Goal: Information Seeking & Learning: Learn about a topic

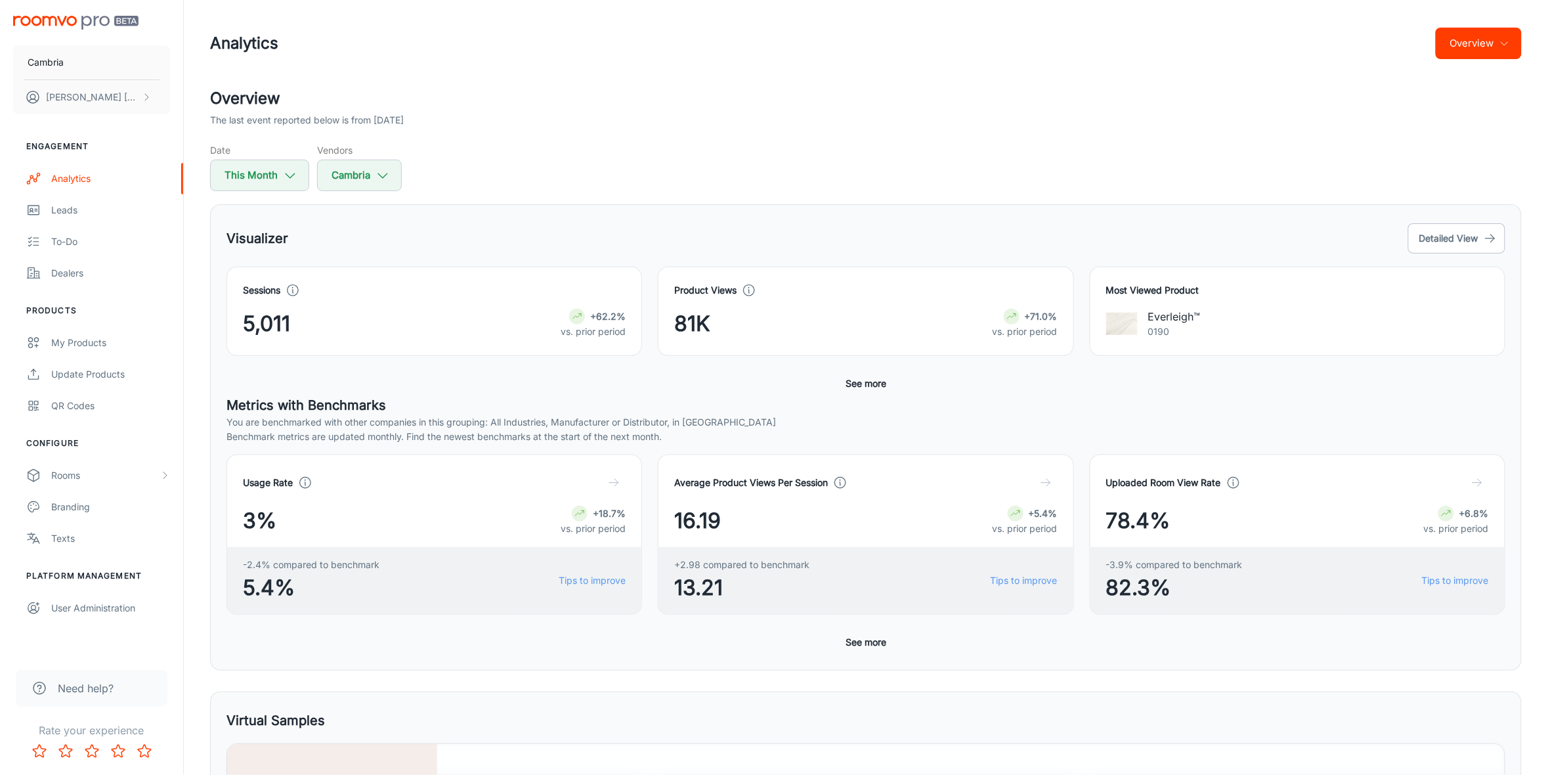
click at [1495, 40] on button "Overview" at bounding box center [1479, 44] width 86 height 32
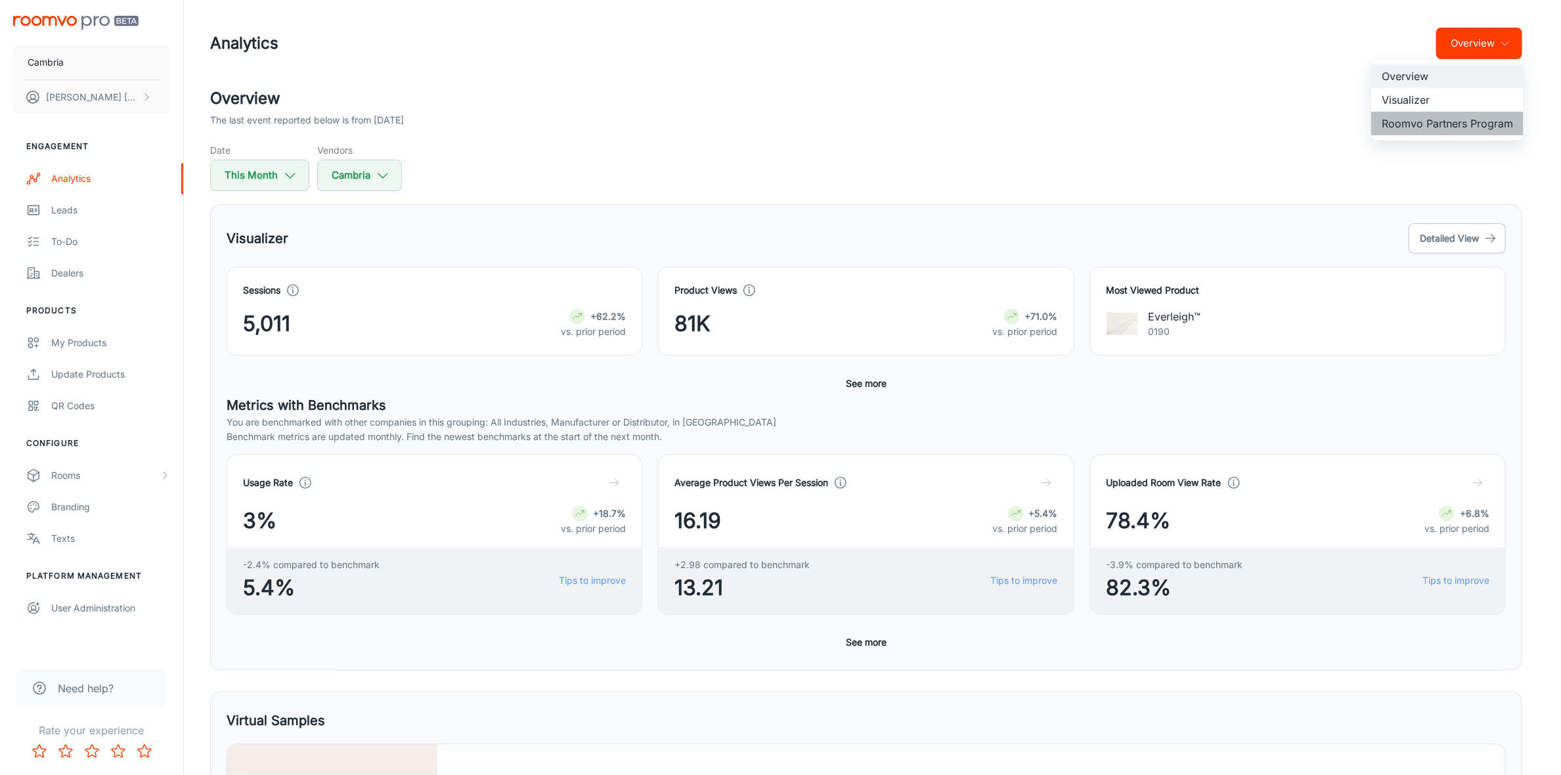
click at [1470, 116] on li "Roomvo Partners Program" at bounding box center [1447, 124] width 152 height 24
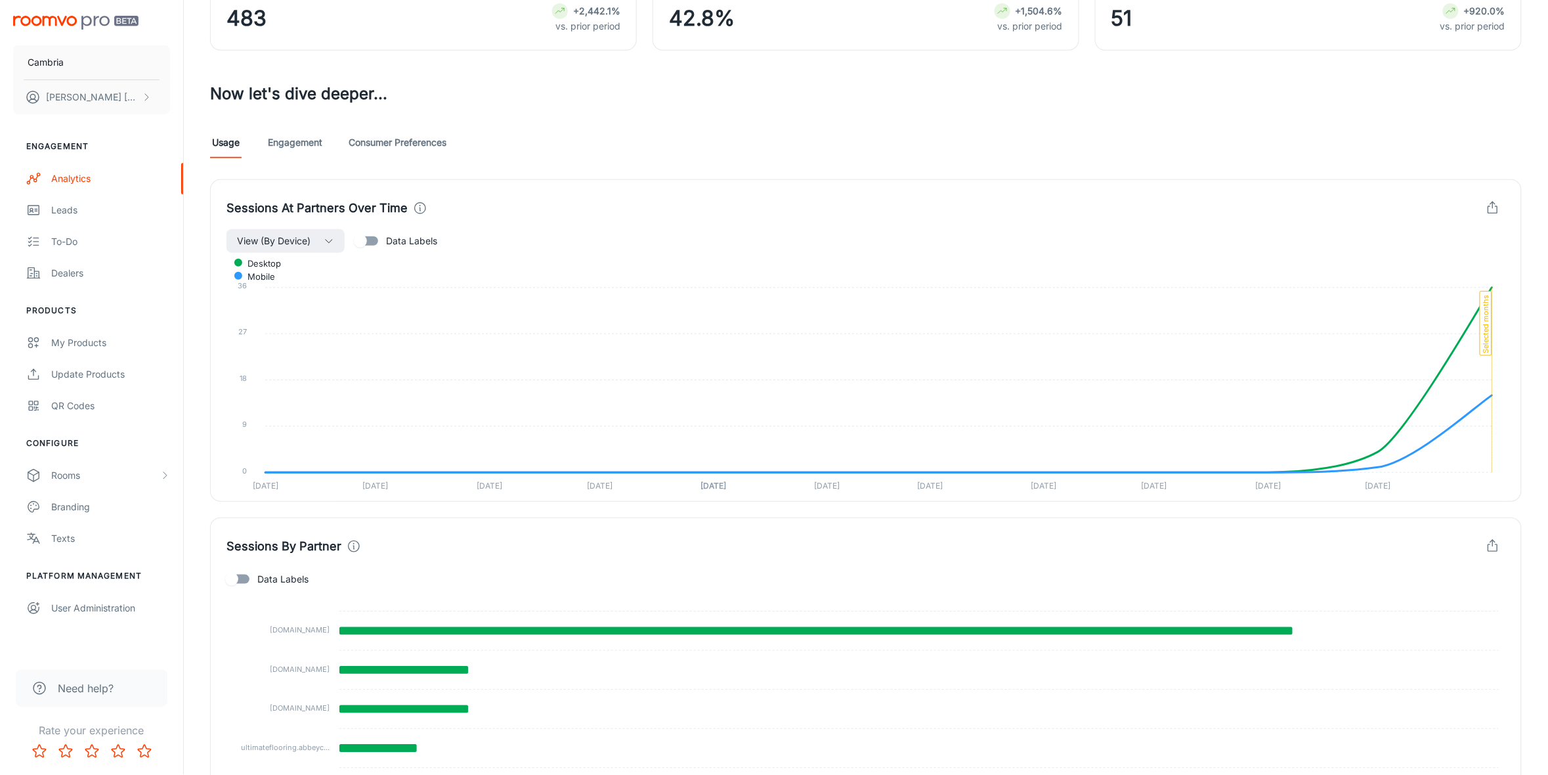
scroll to position [33, 0]
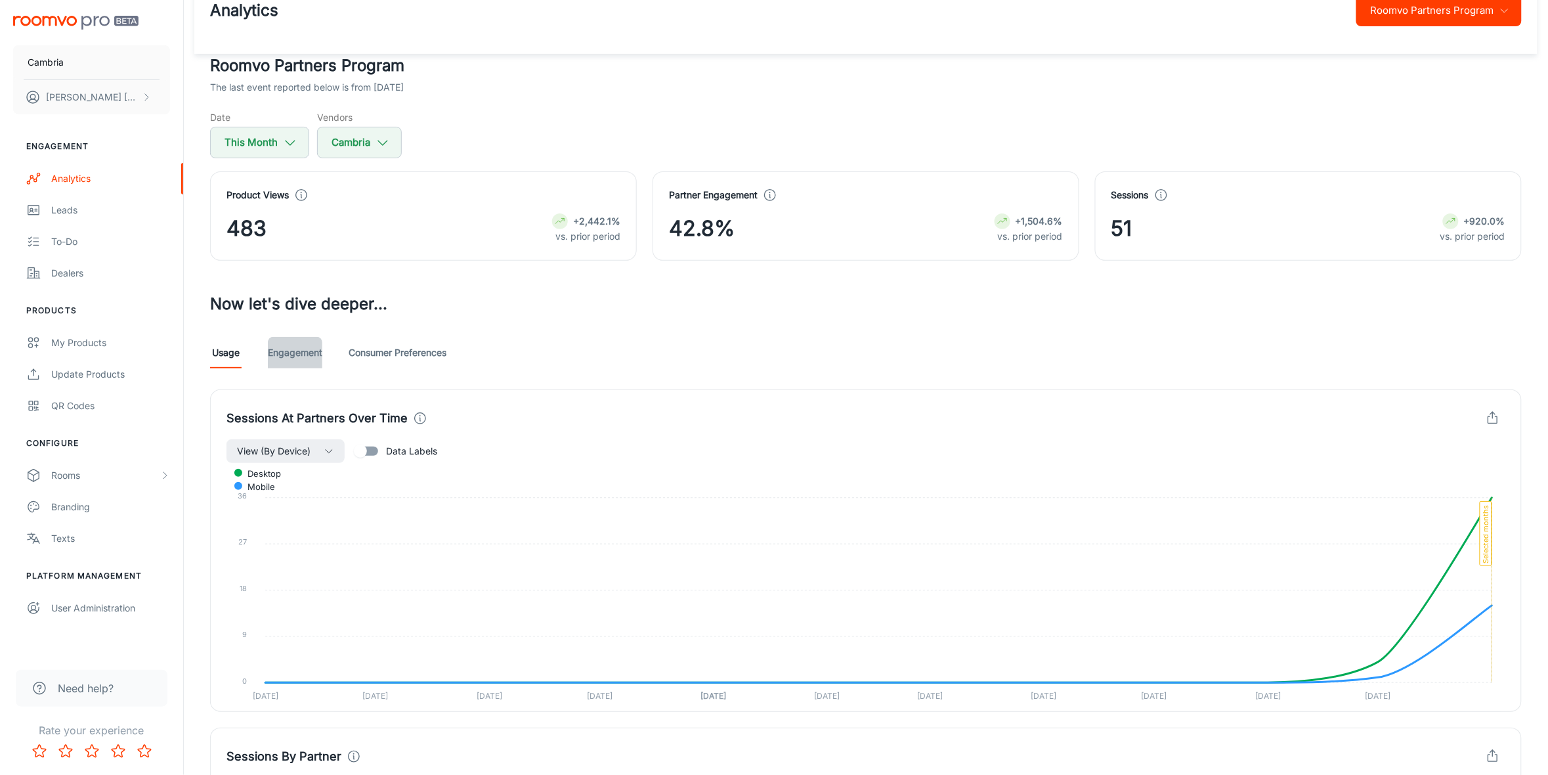
click at [287, 353] on link "Engagement" at bounding box center [295, 353] width 55 height 32
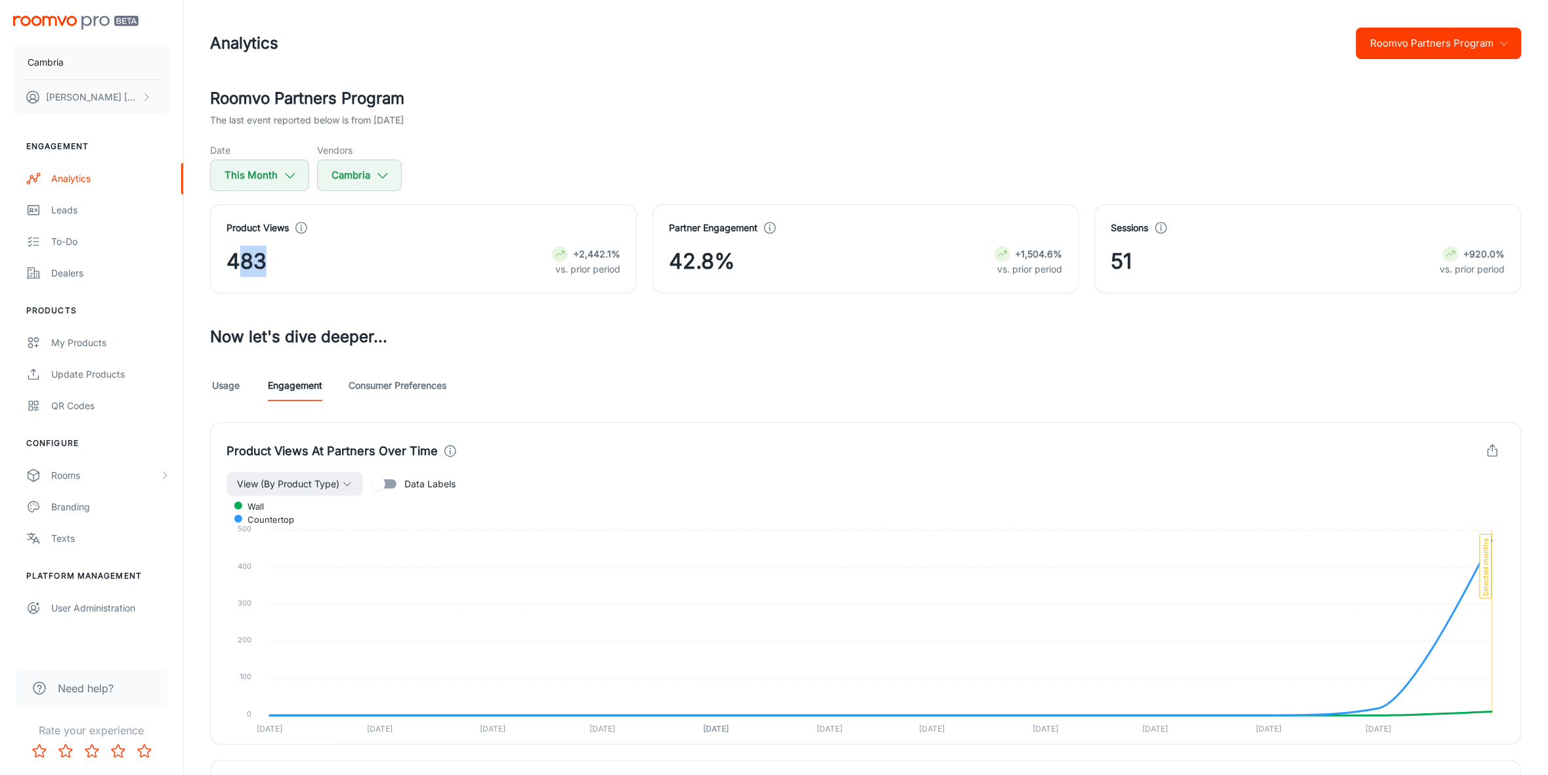
drag, startPoint x: 264, startPoint y: 256, endPoint x: 242, endPoint y: 256, distance: 22.3
click at [242, 256] on span "483" at bounding box center [247, 262] width 40 height 32
click at [79, 475] on div "Rooms" at bounding box center [105, 475] width 108 height 14
click at [95, 533] on div "Designer Rooms" at bounding box center [110, 538] width 119 height 14
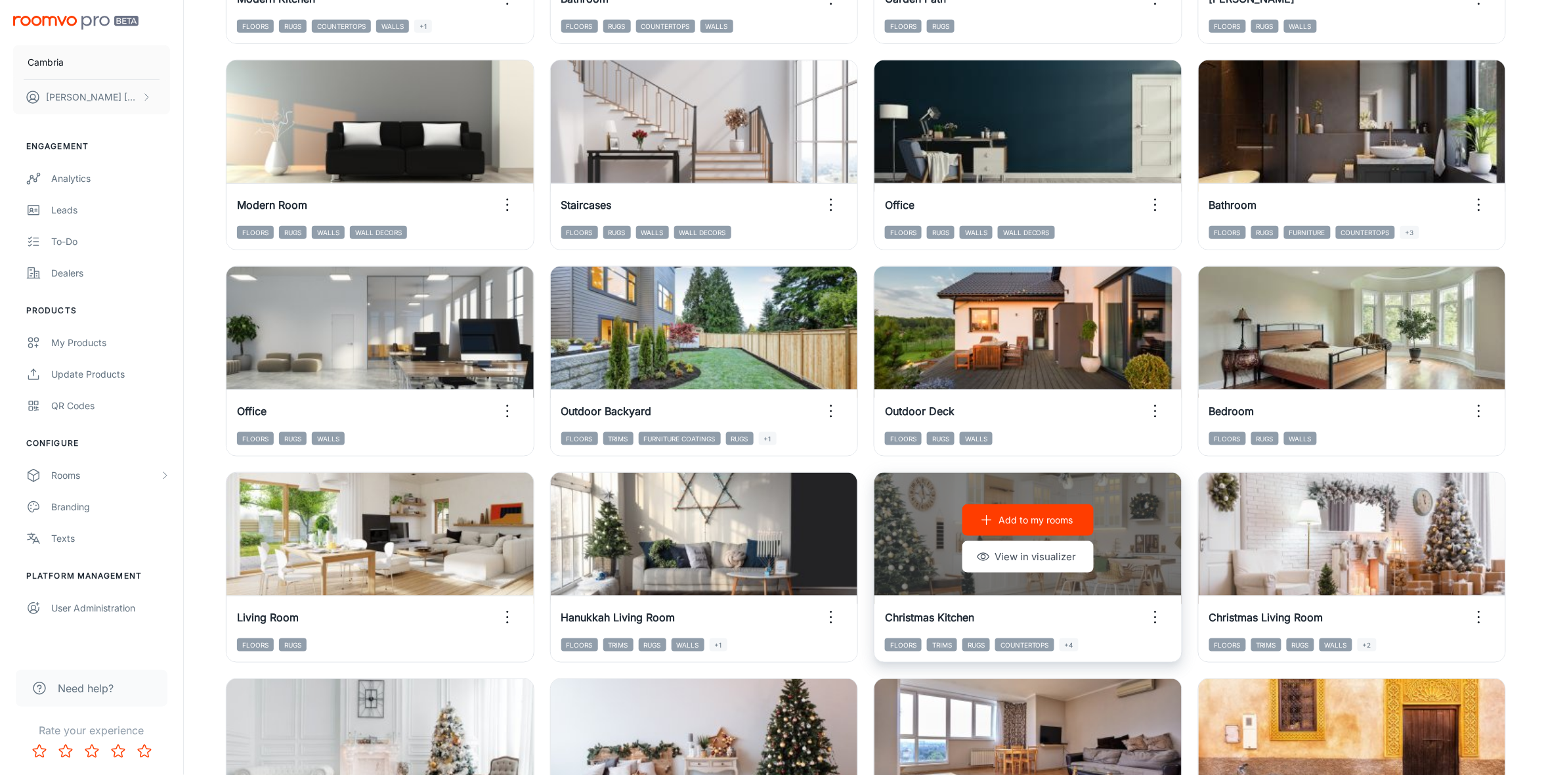
scroll to position [246, 0]
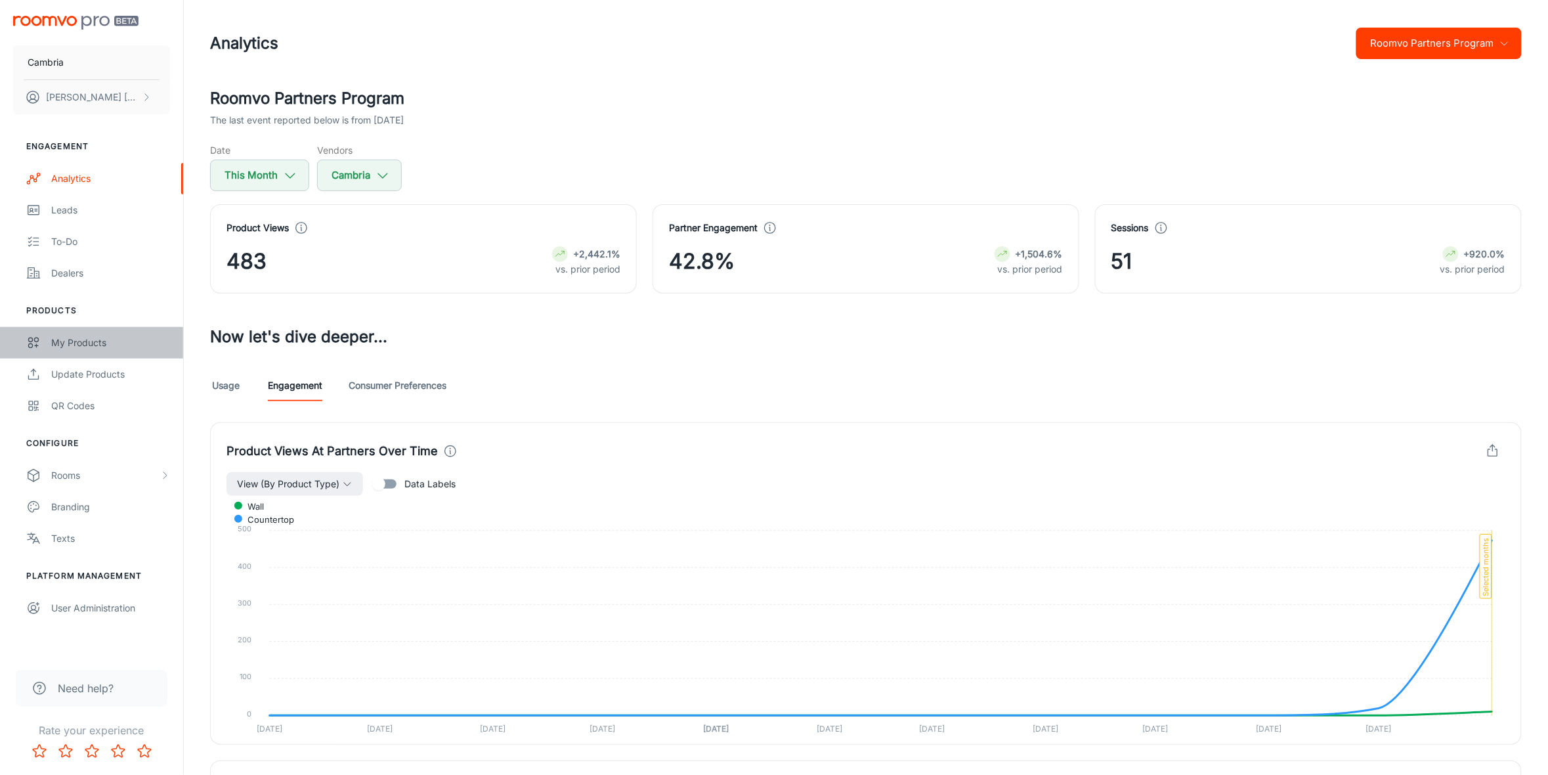
click at [69, 343] on div "My Products" at bounding box center [110, 343] width 119 height 14
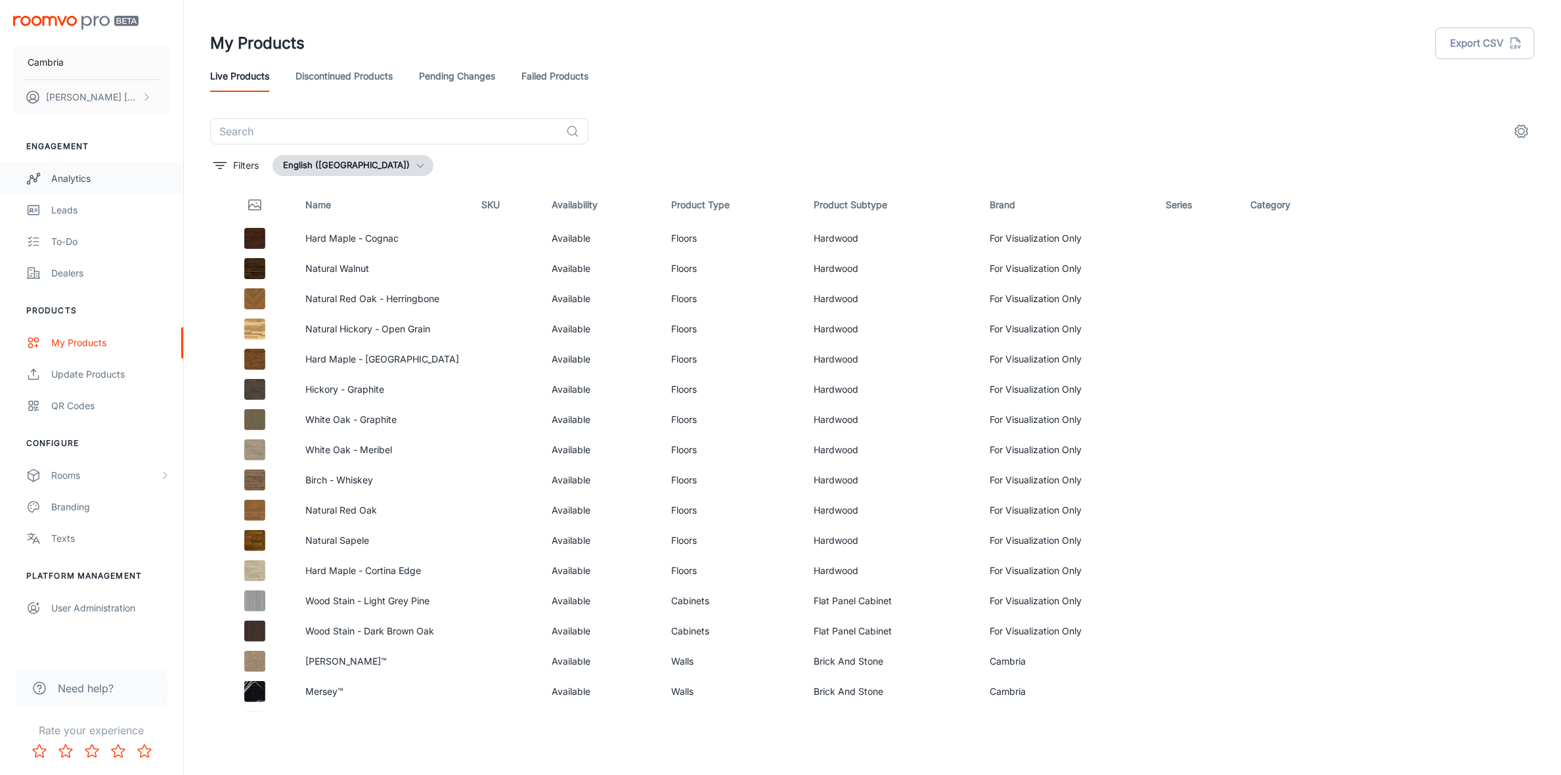
click at [71, 174] on div "Analytics" at bounding box center [110, 178] width 119 height 14
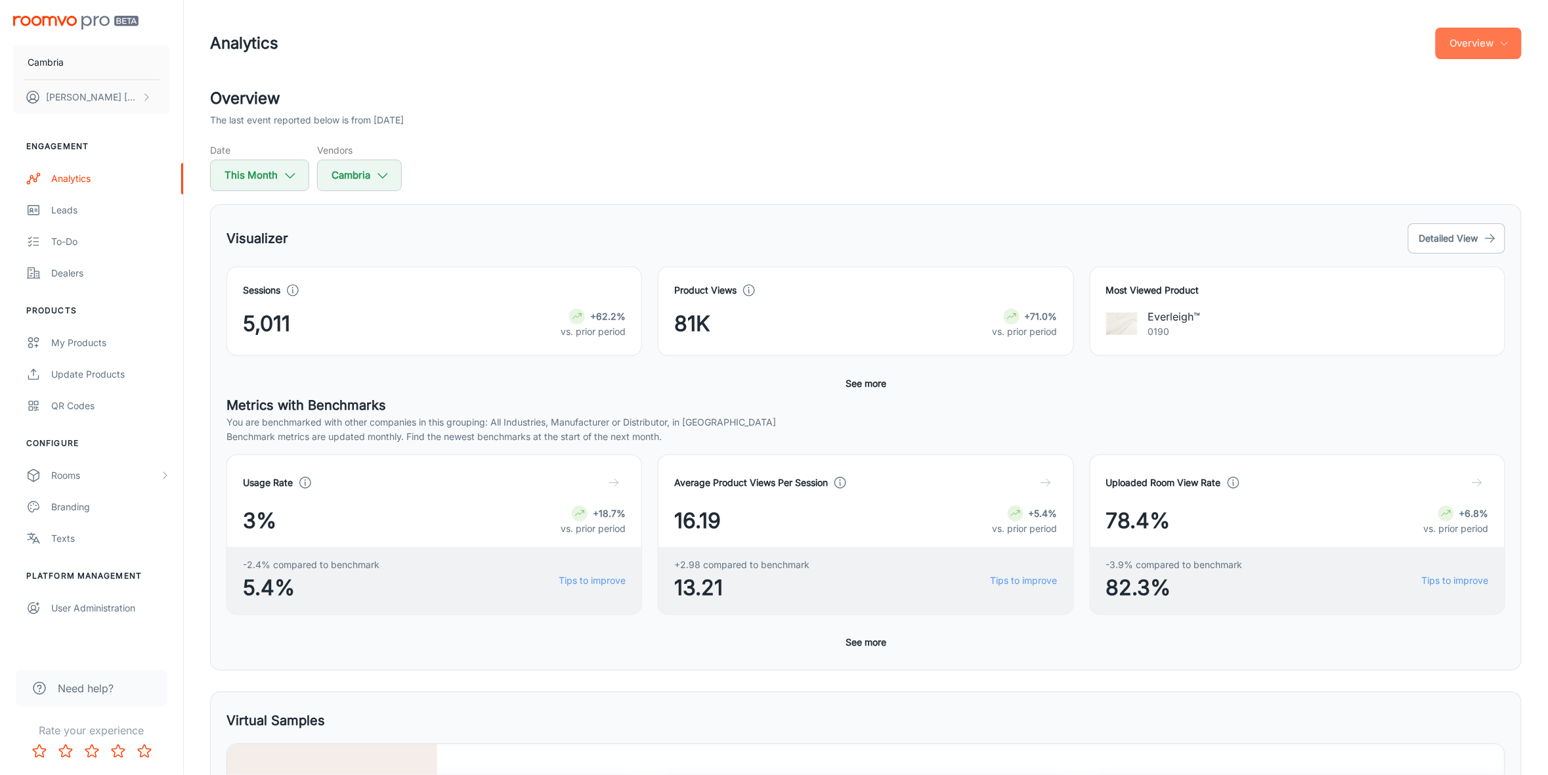
click at [1499, 33] on button "Overview" at bounding box center [1479, 44] width 86 height 32
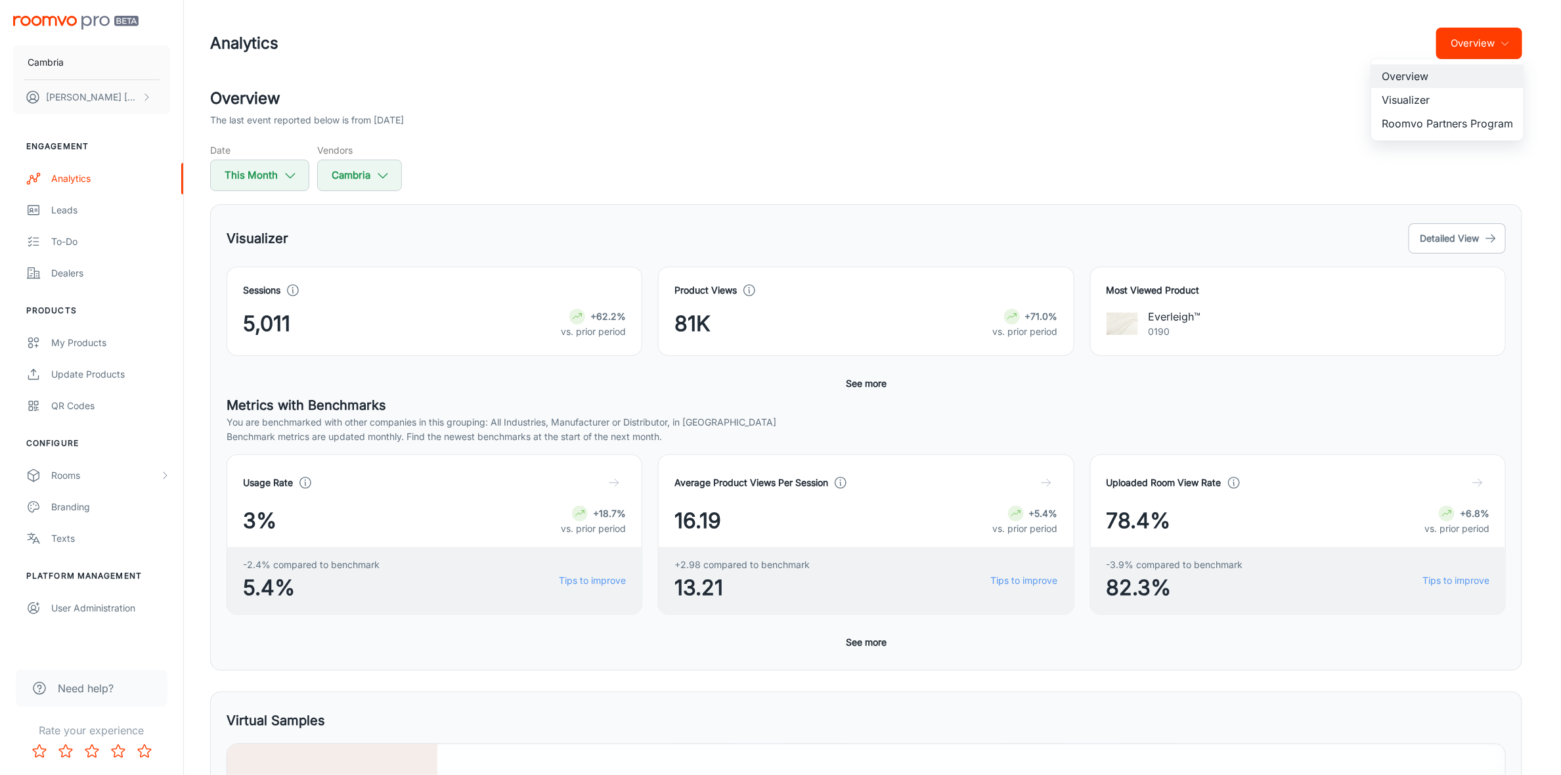
click at [1409, 91] on li "Visualizer" at bounding box center [1447, 100] width 152 height 24
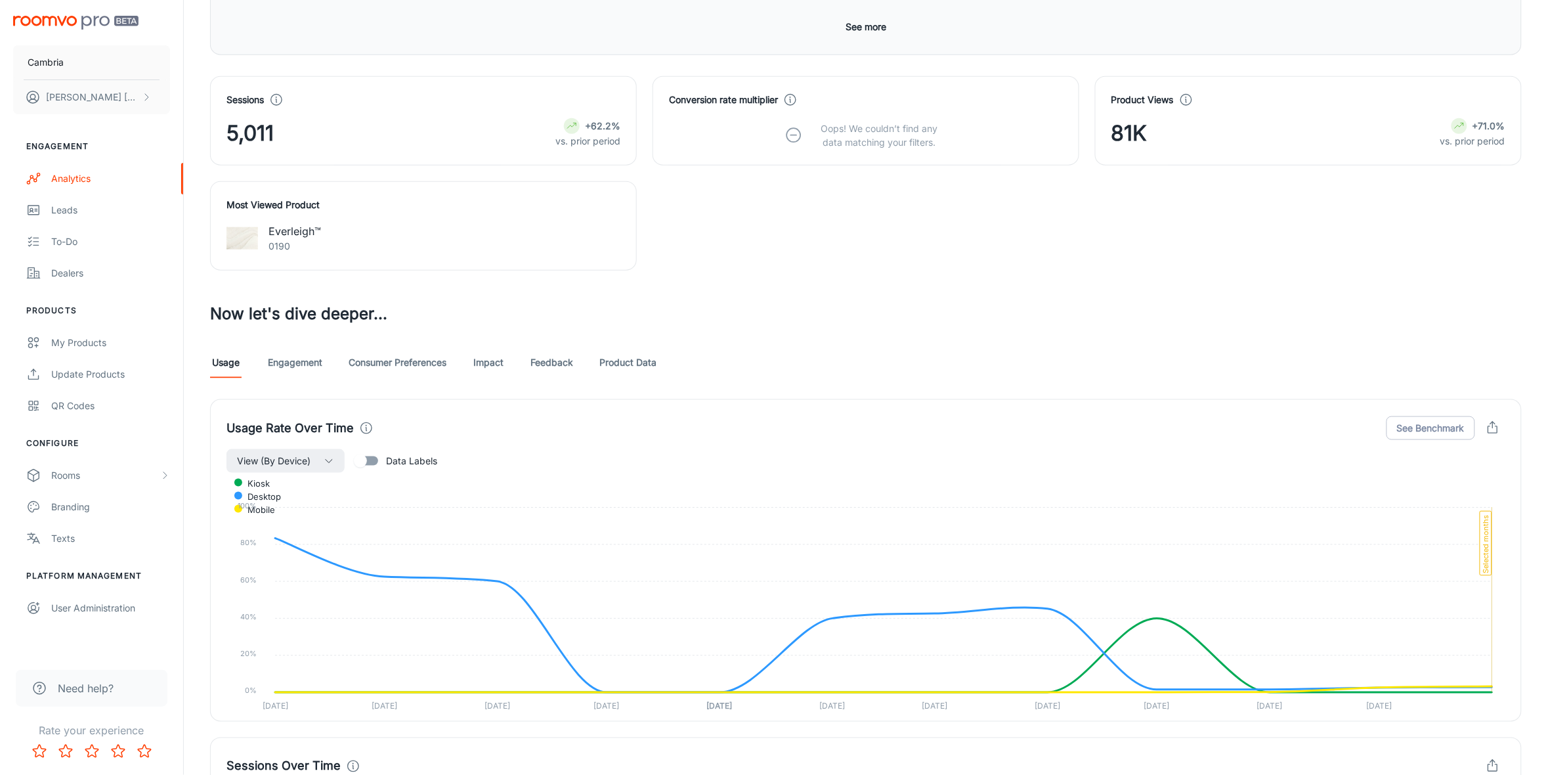
scroll to position [657, 0]
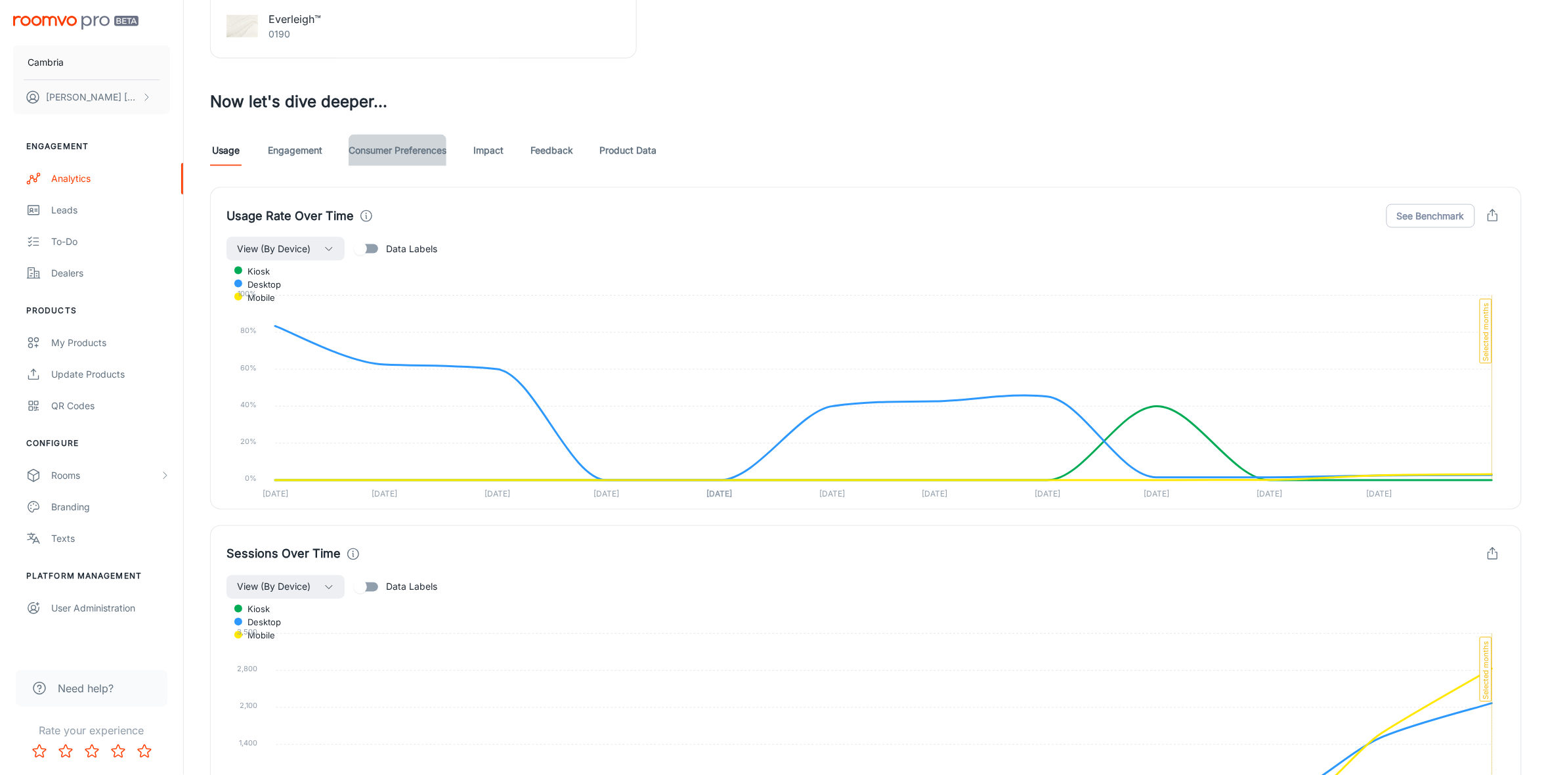
click at [386, 154] on link "Consumer Preferences" at bounding box center [398, 151] width 98 height 32
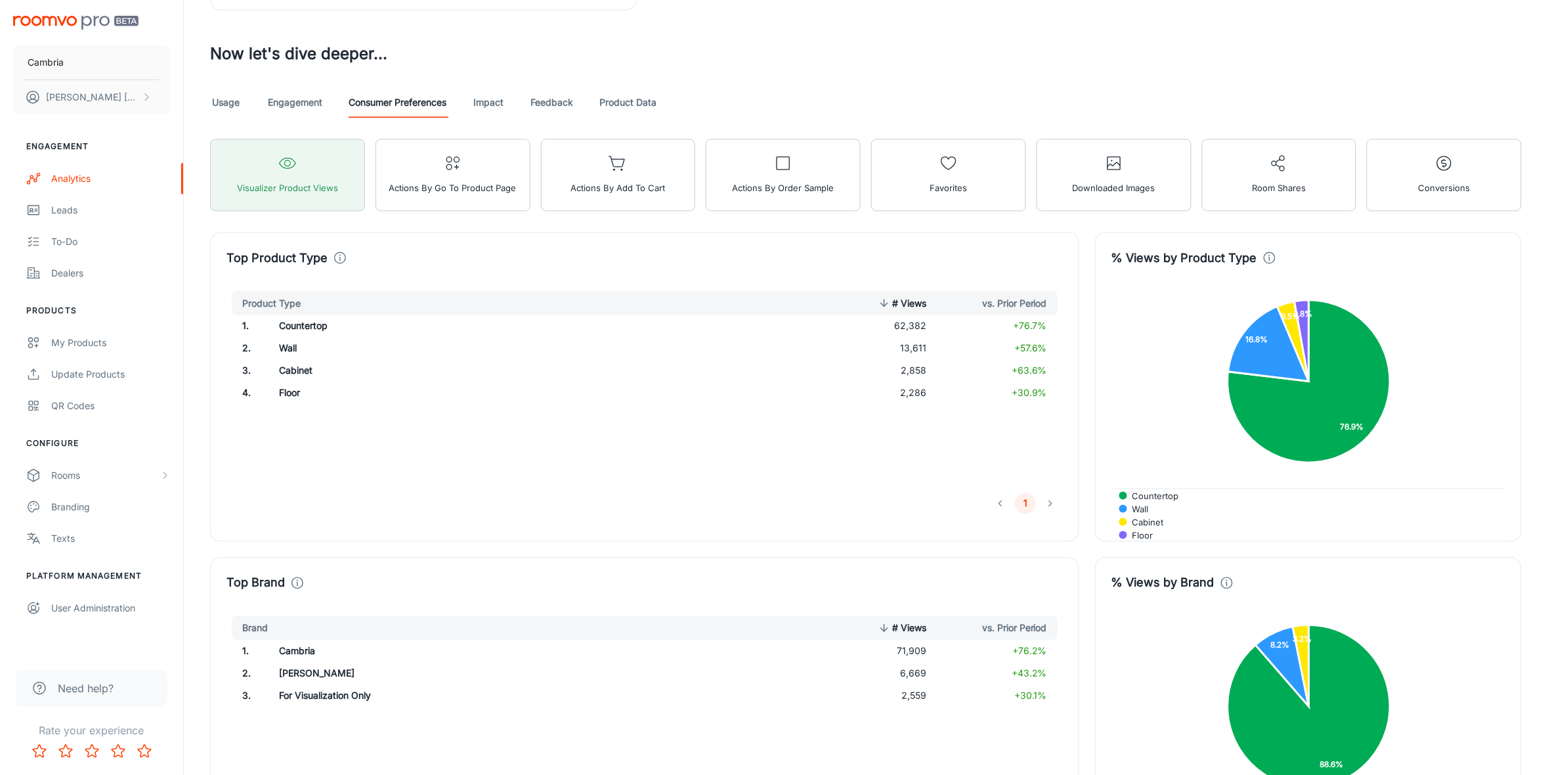
scroll to position [536, 0]
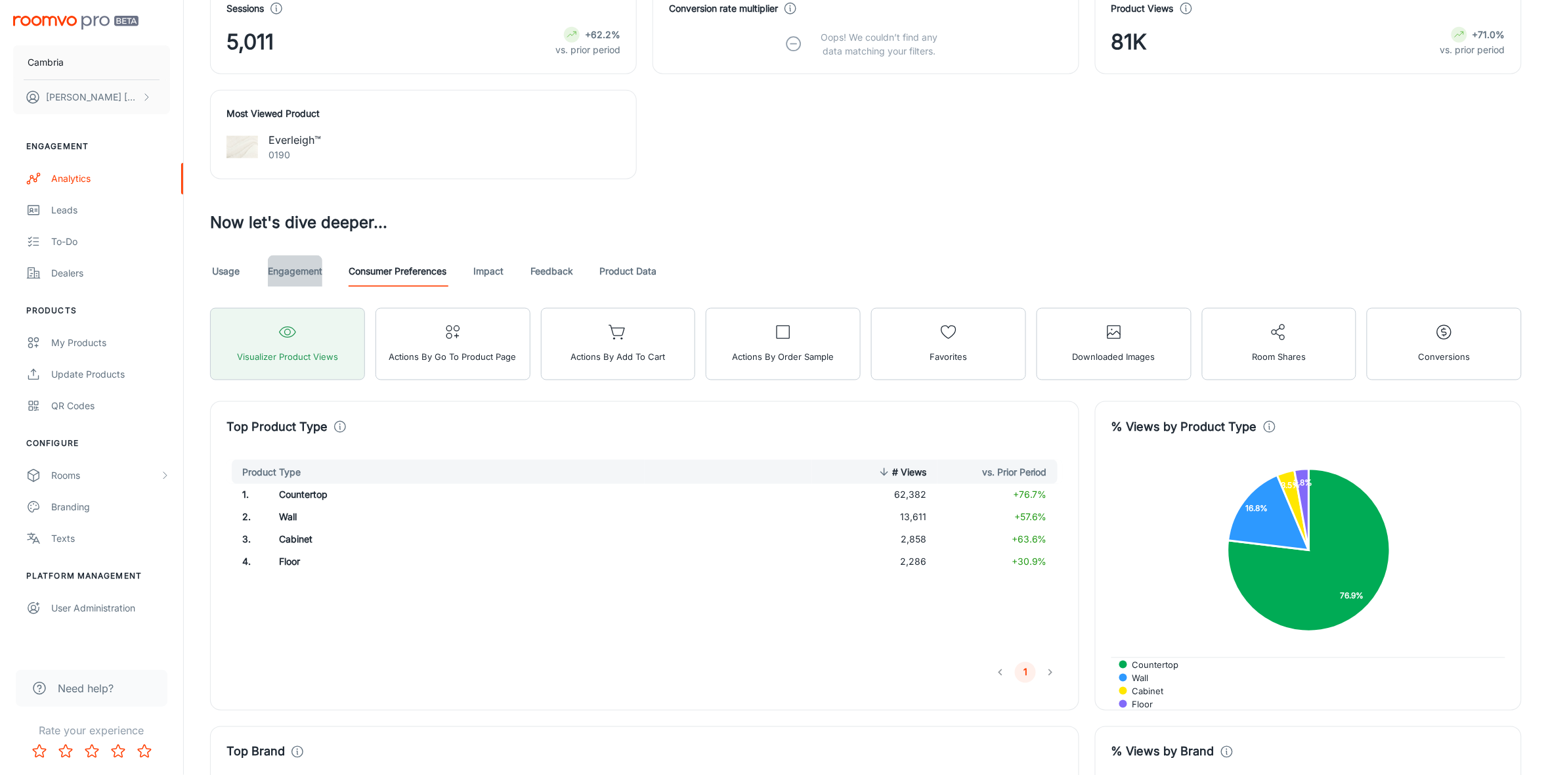
click at [313, 264] on link "Engagement" at bounding box center [295, 271] width 55 height 32
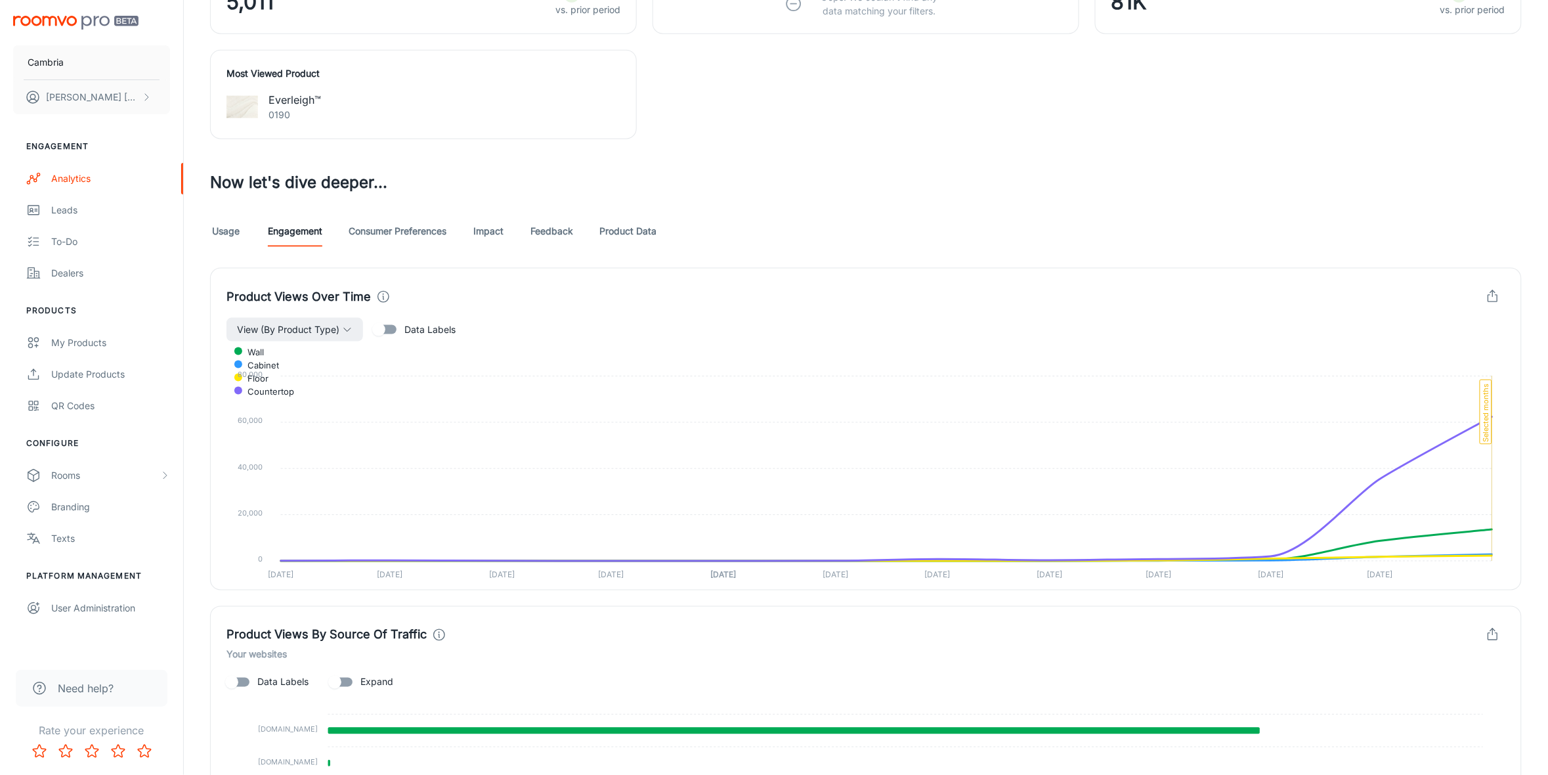
scroll to position [575, 0]
click at [630, 229] on link "Product Data" at bounding box center [628, 233] width 57 height 32
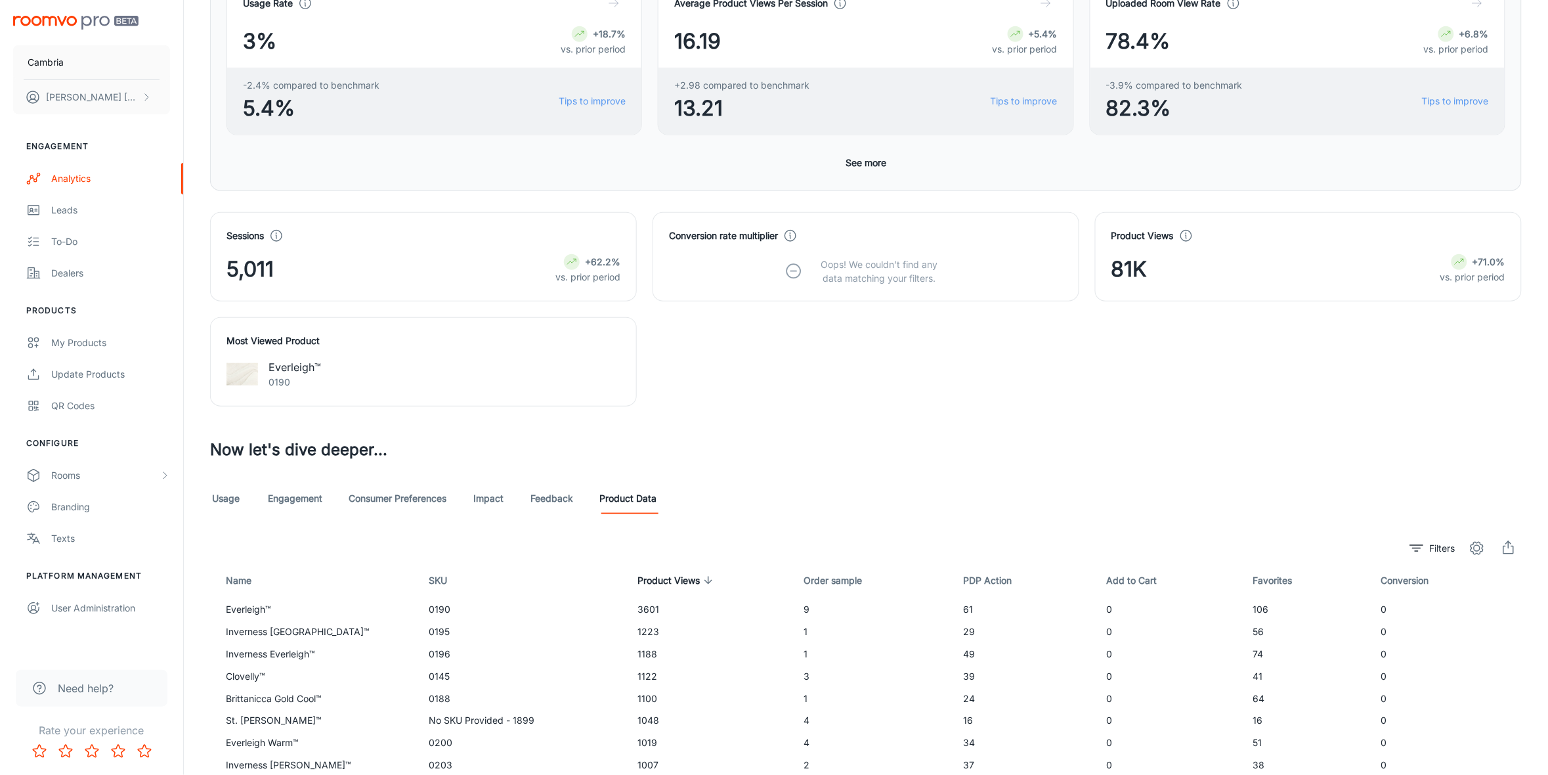
scroll to position [410, 0]
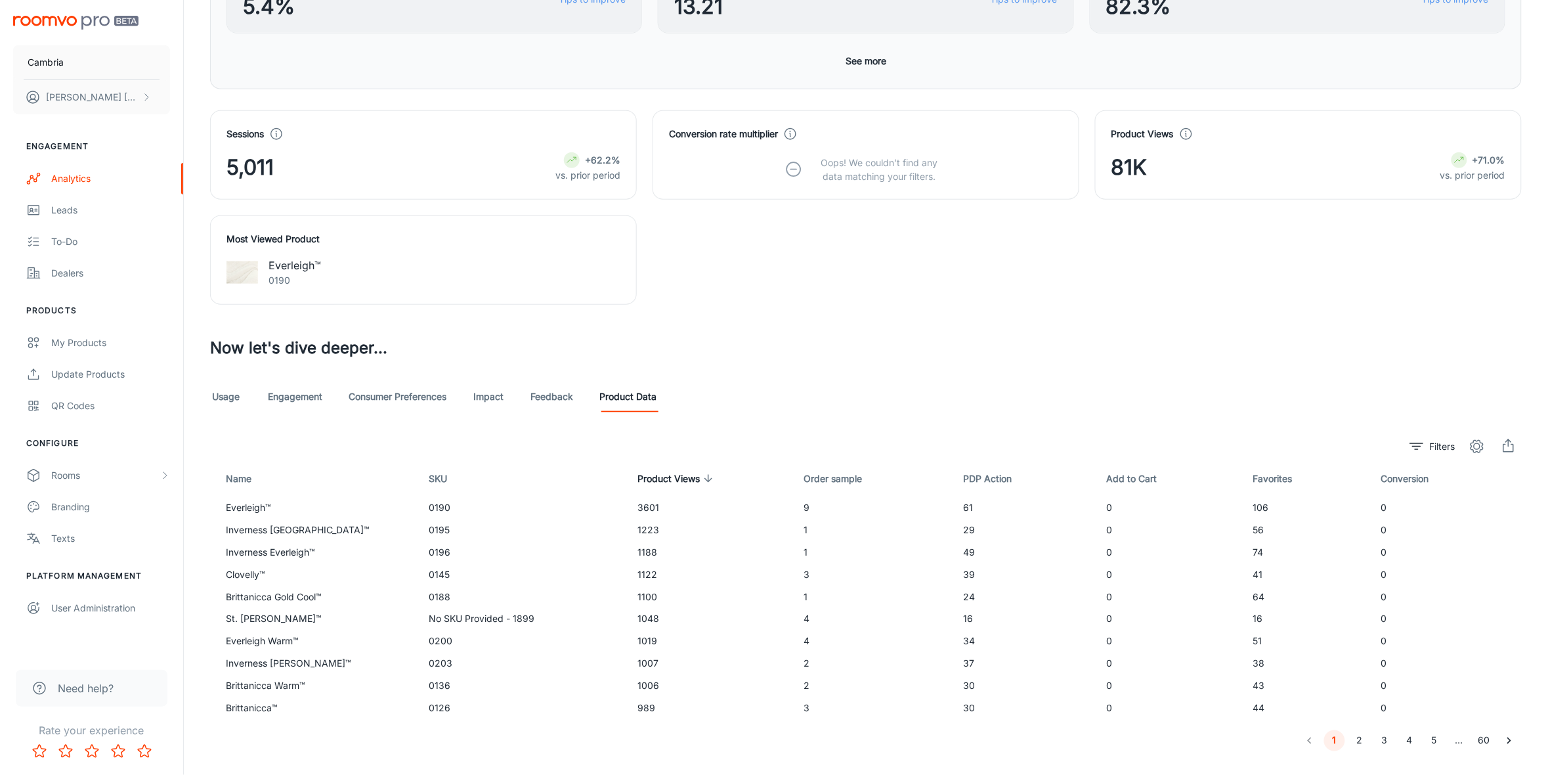
click at [414, 392] on link "Consumer Preferences" at bounding box center [398, 397] width 98 height 32
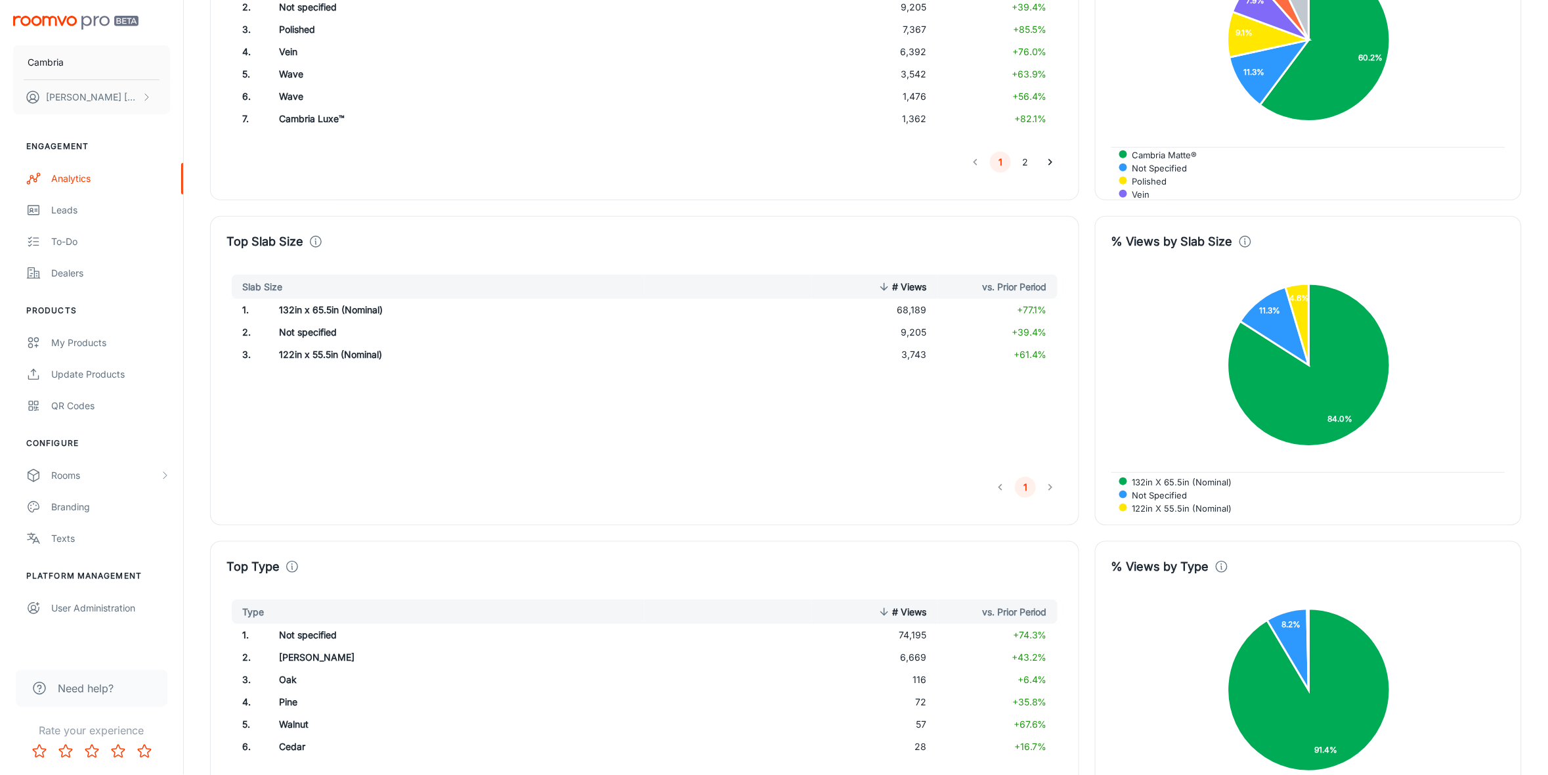
scroll to position [2216, 0]
